Goal: Information Seeking & Learning: Learn about a topic

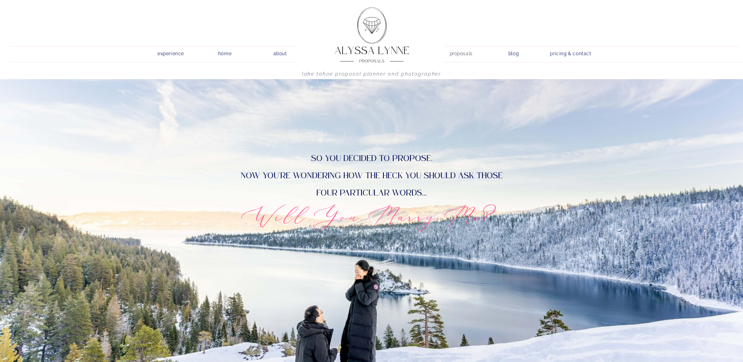
click at [466, 55] on nav "proposals" at bounding box center [460, 52] width 22 height 7
click at [455, 53] on nav "proposals" at bounding box center [460, 52] width 22 height 7
click at [459, 52] on nav "proposals" at bounding box center [460, 52] width 22 height 7
click at [453, 55] on nav "proposals" at bounding box center [460, 52] width 22 height 7
click at [453, 53] on nav "proposals" at bounding box center [460, 52] width 22 height 7
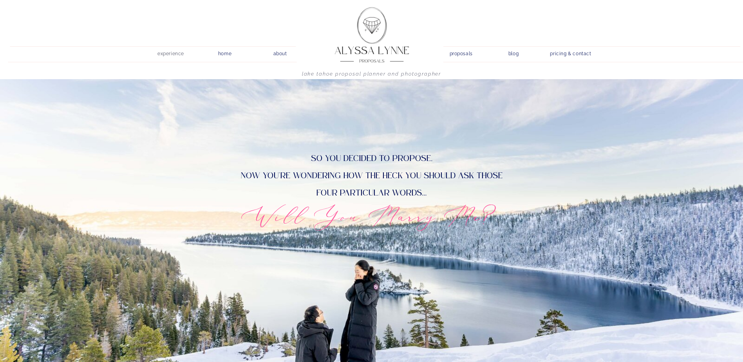
click at [166, 52] on nav "experience" at bounding box center [170, 52] width 37 height 7
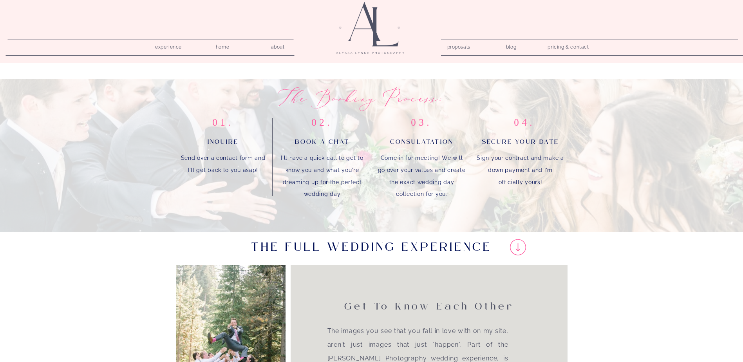
click at [561, 44] on nav "pricing & contact" at bounding box center [568, 47] width 47 height 11
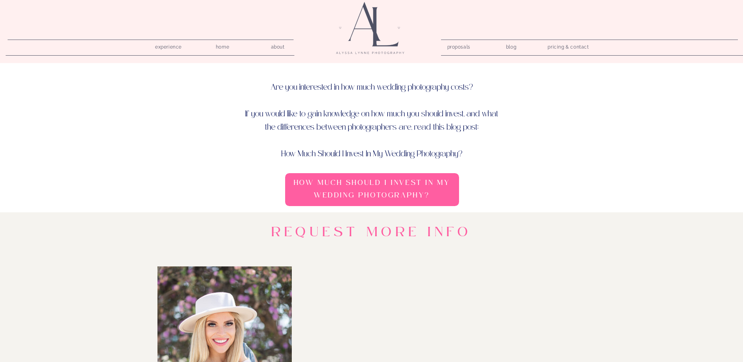
click at [347, 191] on h3 "How Much Should I Invest In My Wedding Photography?" at bounding box center [372, 190] width 168 height 27
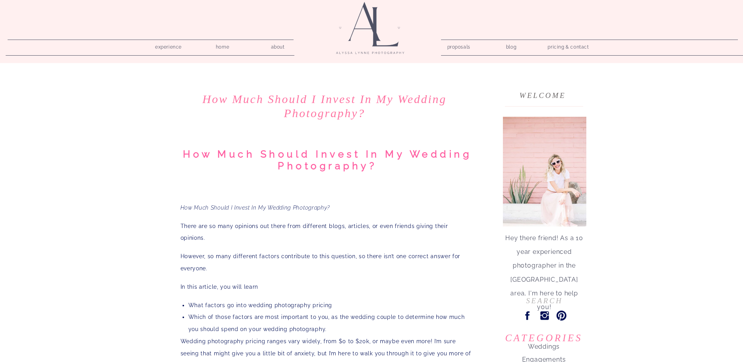
click at [282, 45] on nav "about" at bounding box center [278, 45] width 22 height 7
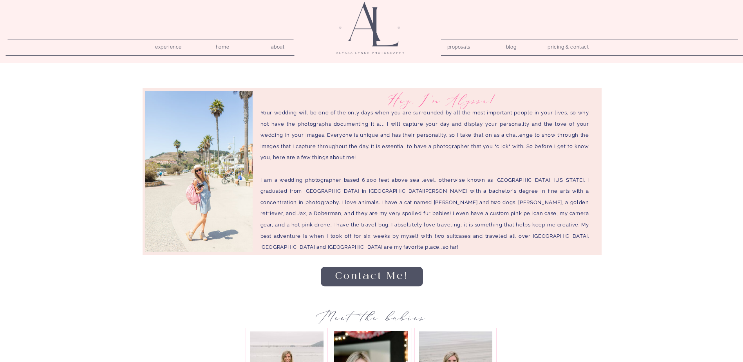
click at [216, 45] on nav "home" at bounding box center [222, 45] width 22 height 7
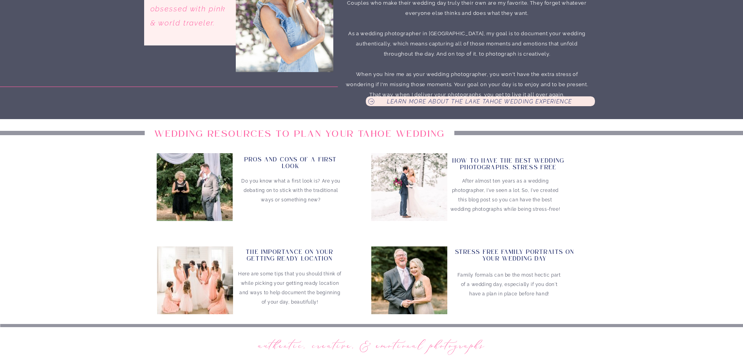
scroll to position [274, 0]
